Goal: Navigation & Orientation: Find specific page/section

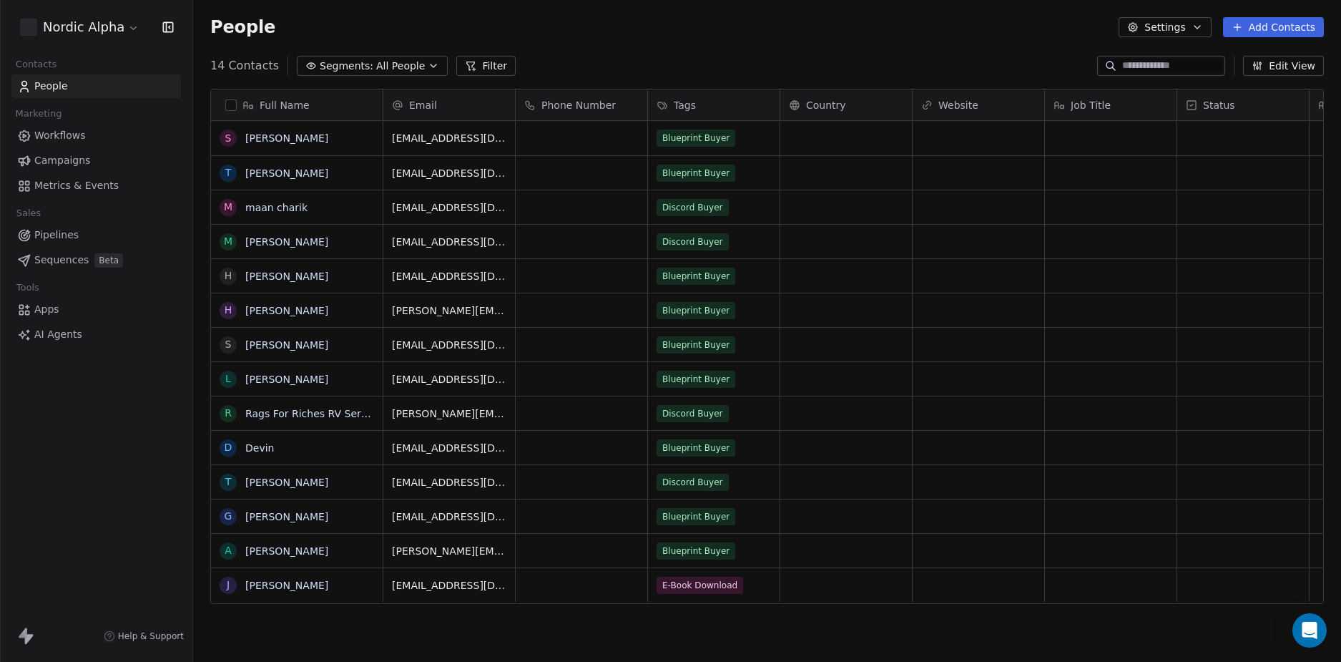
scroll to position [571, 1137]
